Goal: Information Seeking & Learning: Learn about a topic

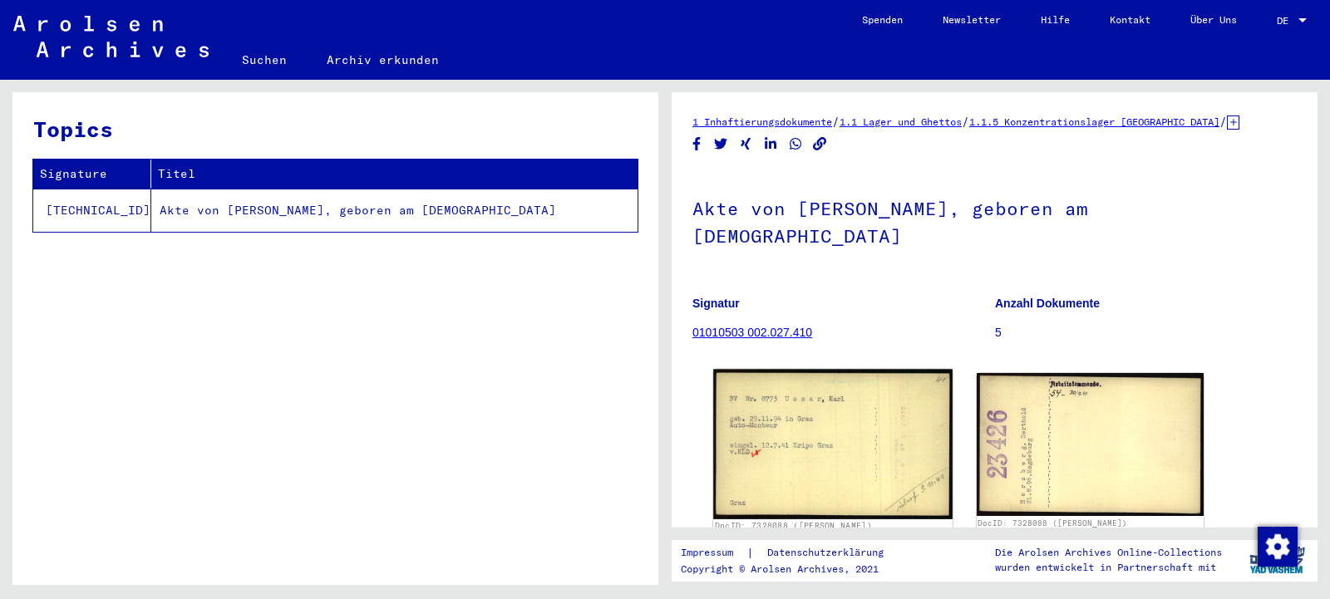
click at [846, 425] on img at bounding box center [832, 445] width 239 height 150
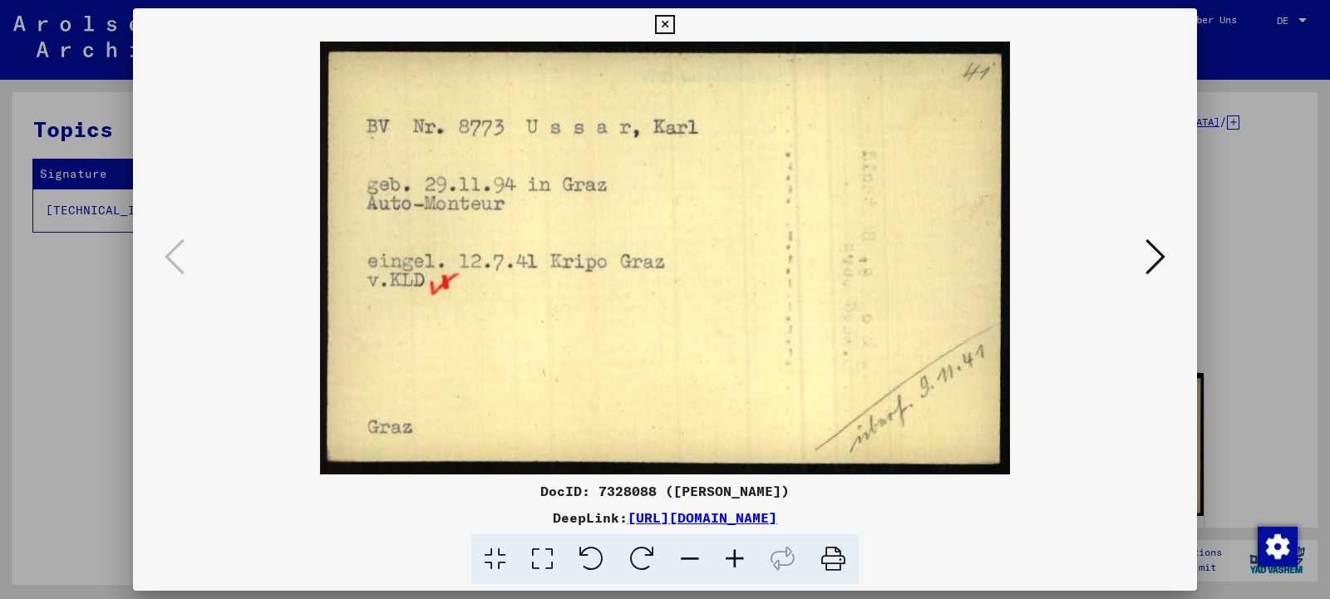
click at [674, 27] on icon at bounding box center [664, 25] width 19 height 20
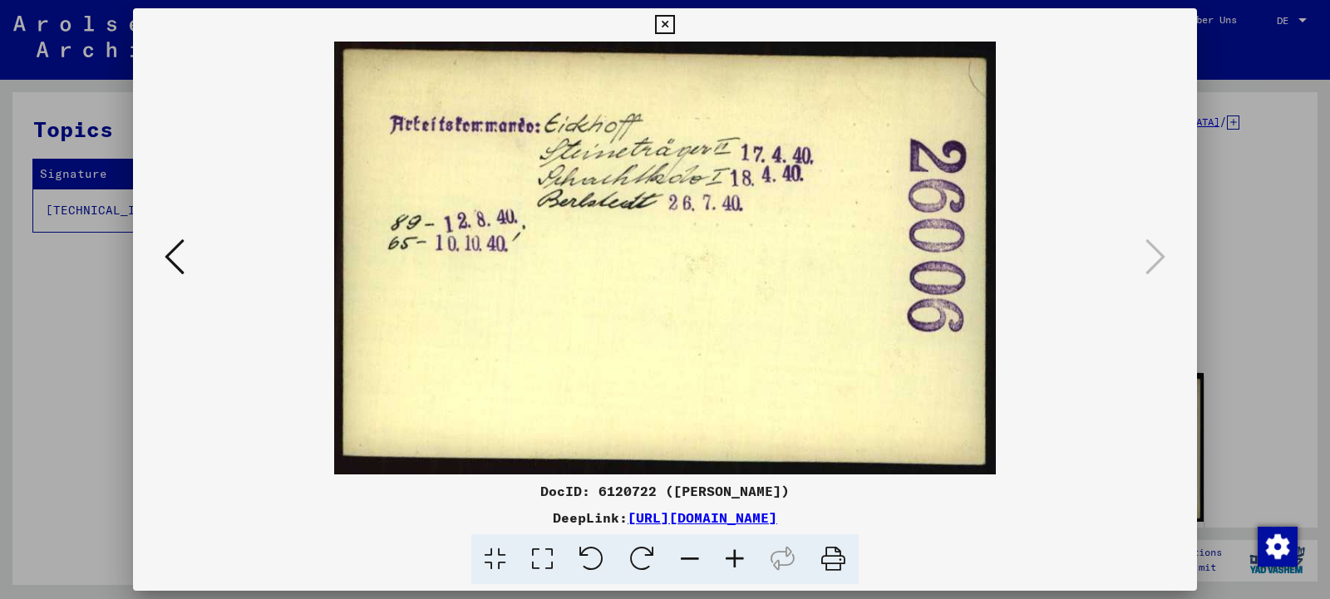
click at [177, 266] on icon at bounding box center [175, 257] width 20 height 40
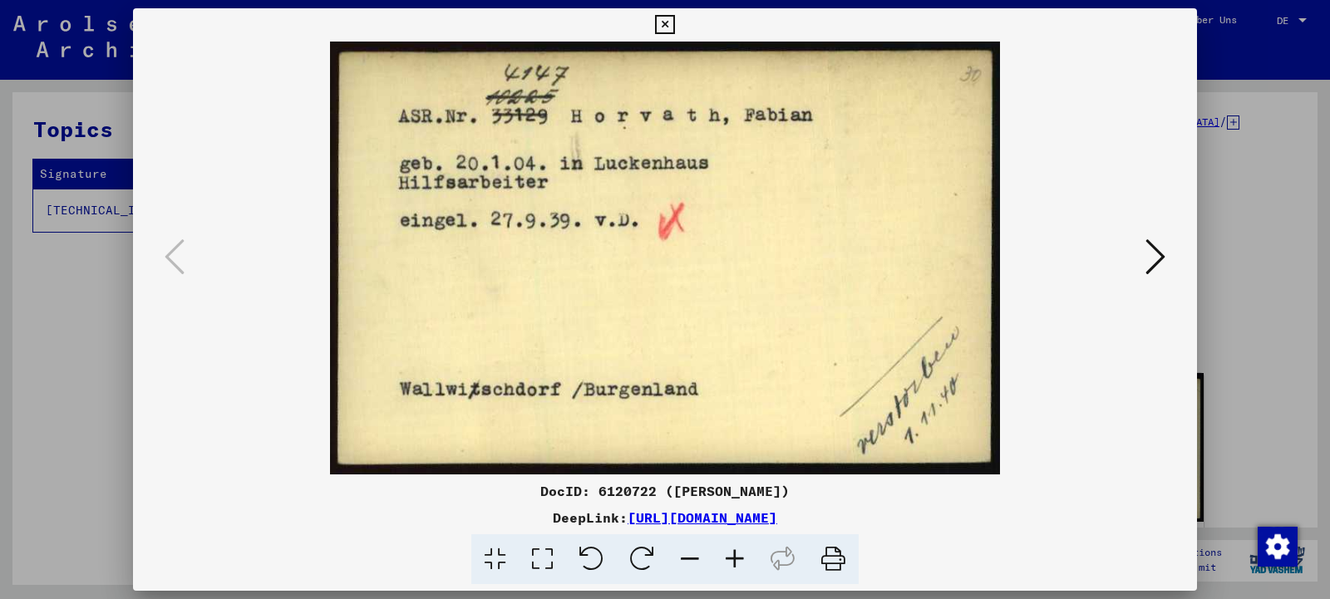
click at [1156, 259] on icon at bounding box center [1156, 257] width 20 height 40
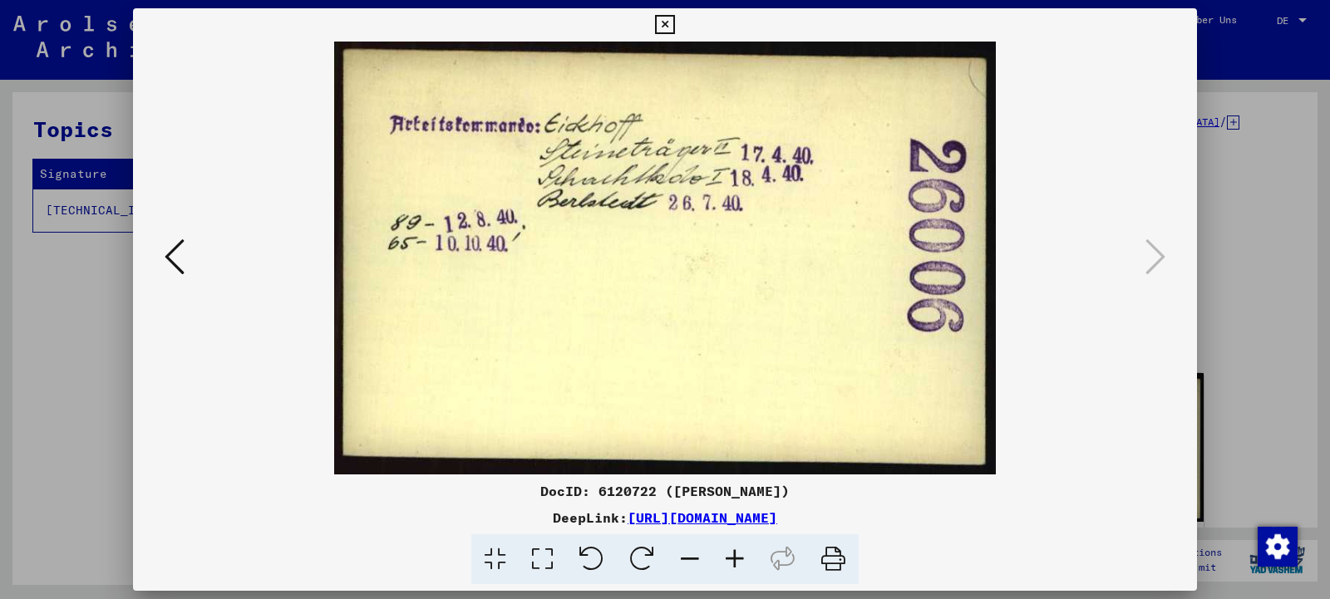
click at [169, 256] on icon at bounding box center [175, 257] width 20 height 40
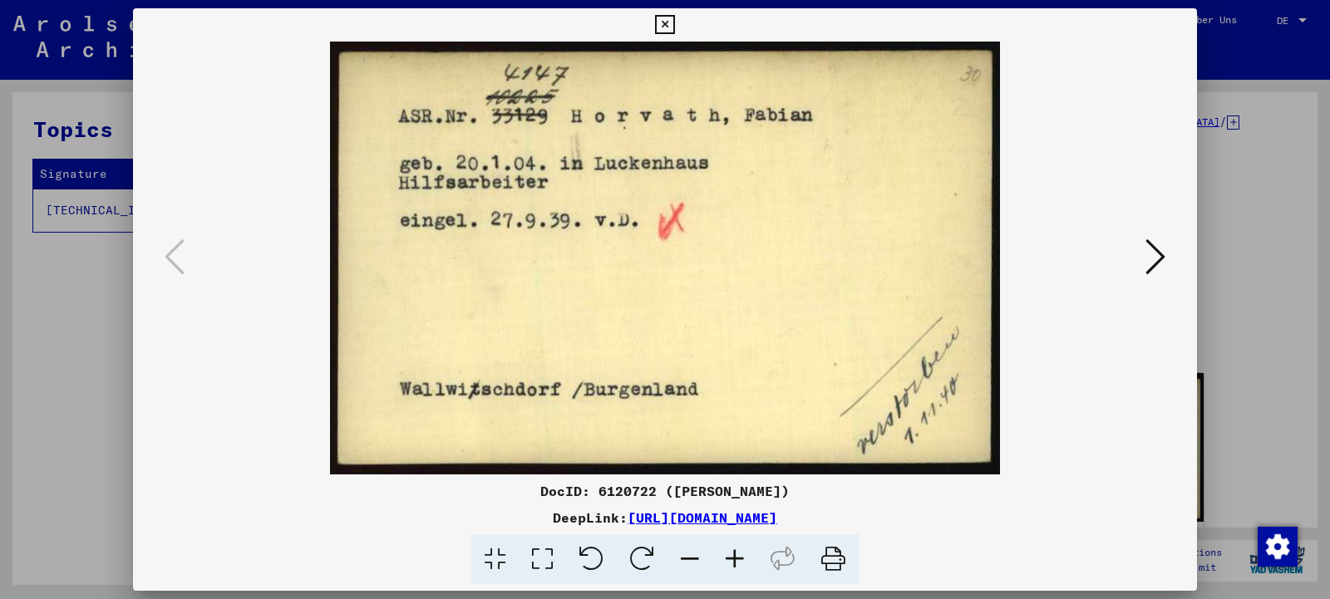
click at [674, 24] on icon at bounding box center [664, 25] width 19 height 20
